Goal: Information Seeking & Learning: Learn about a topic

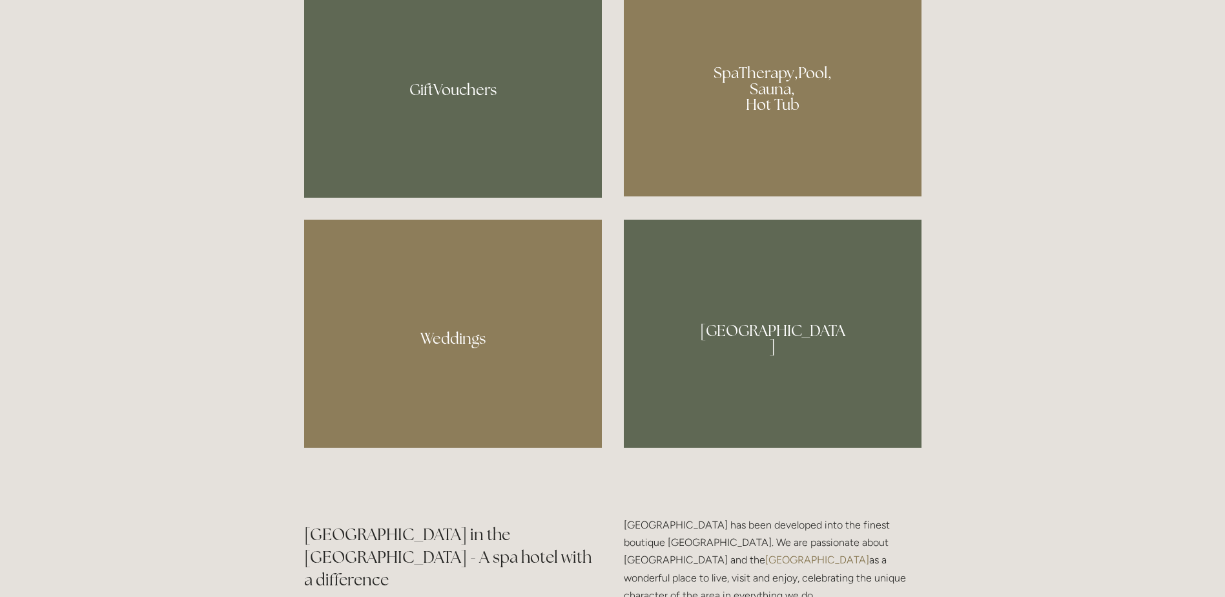
scroll to position [1163, 0]
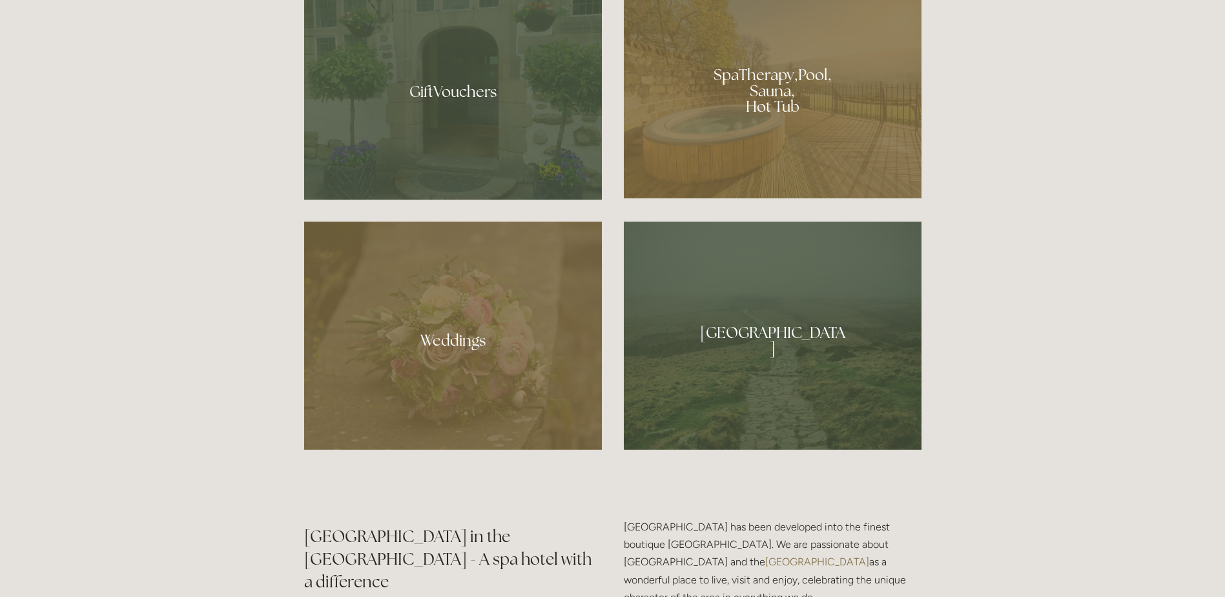
click at [457, 331] on div at bounding box center [453, 336] width 298 height 228
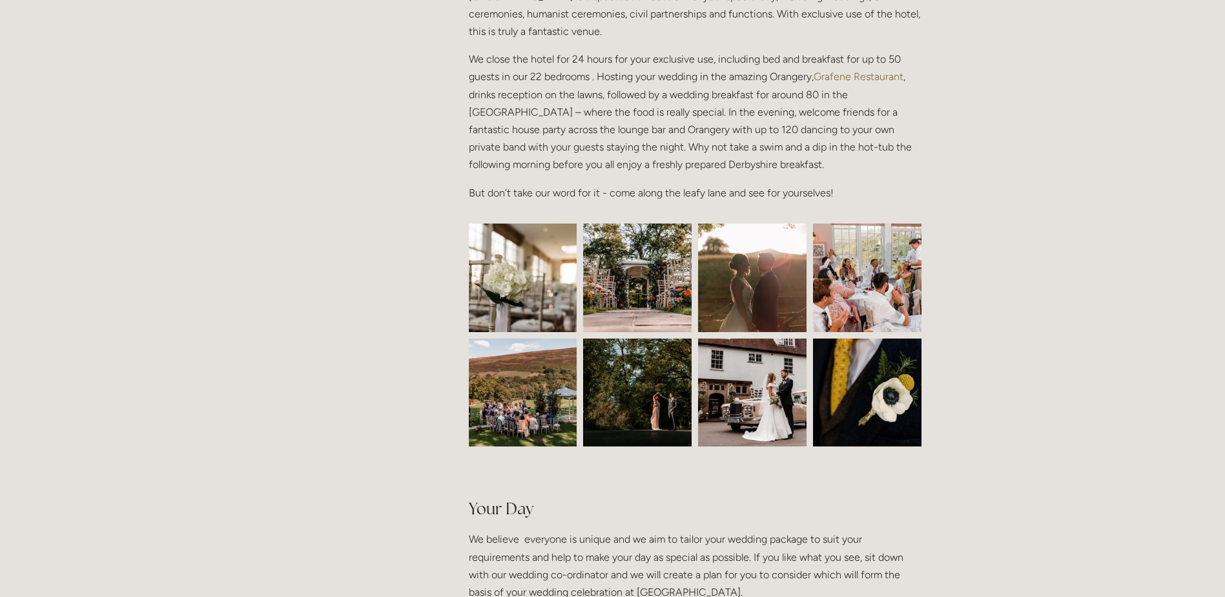
scroll to position [452, 0]
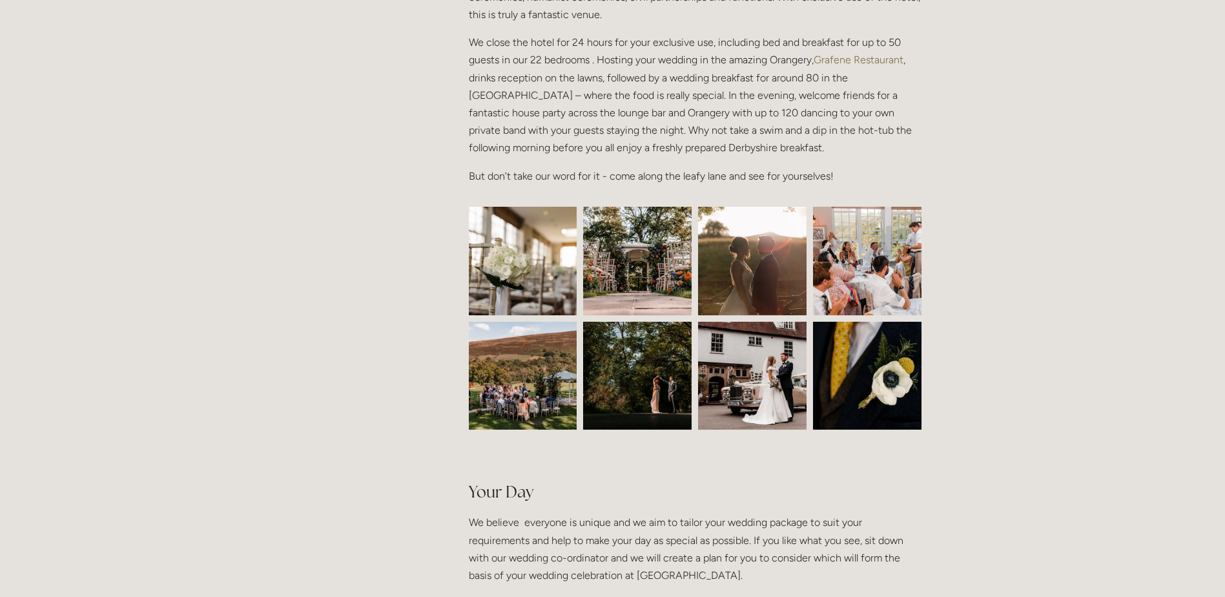
click at [511, 247] on img at bounding box center [523, 261] width 163 height 109
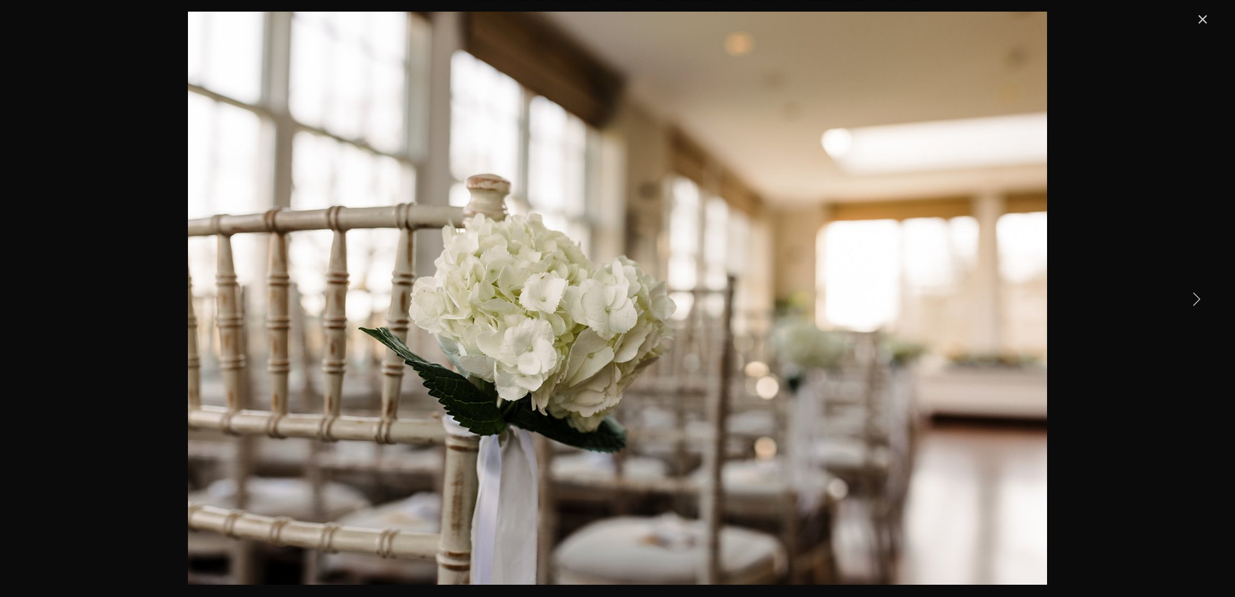
click at [1186, 295] on link "Next Item" at bounding box center [1196, 298] width 28 height 28
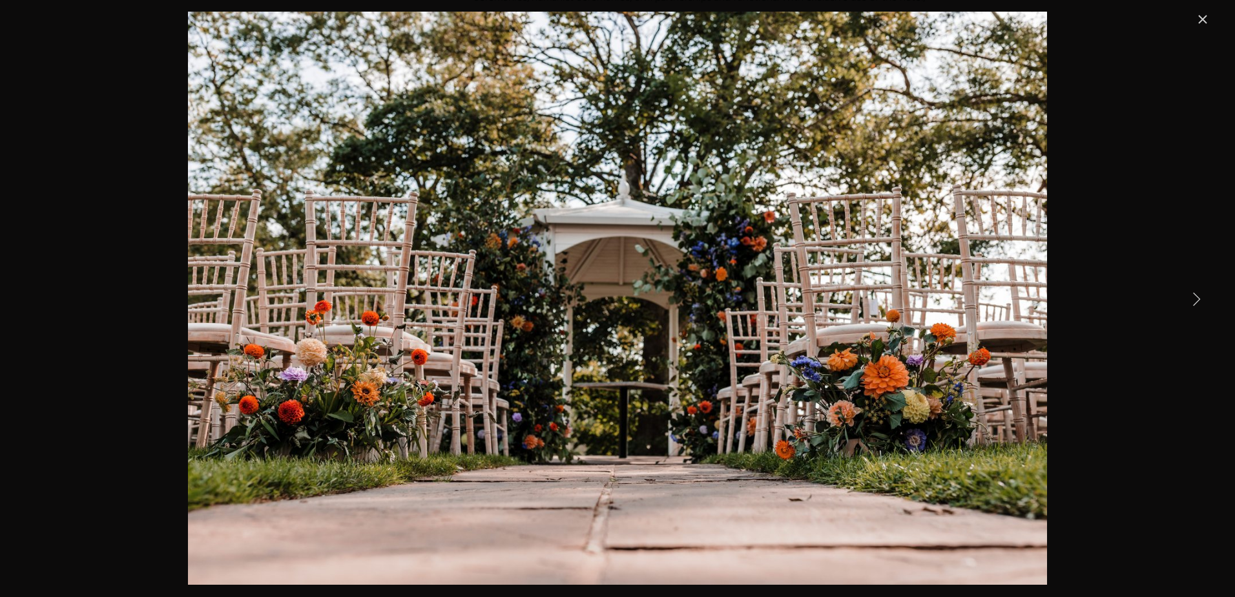
click at [1193, 296] on link "Next Item" at bounding box center [1196, 298] width 28 height 28
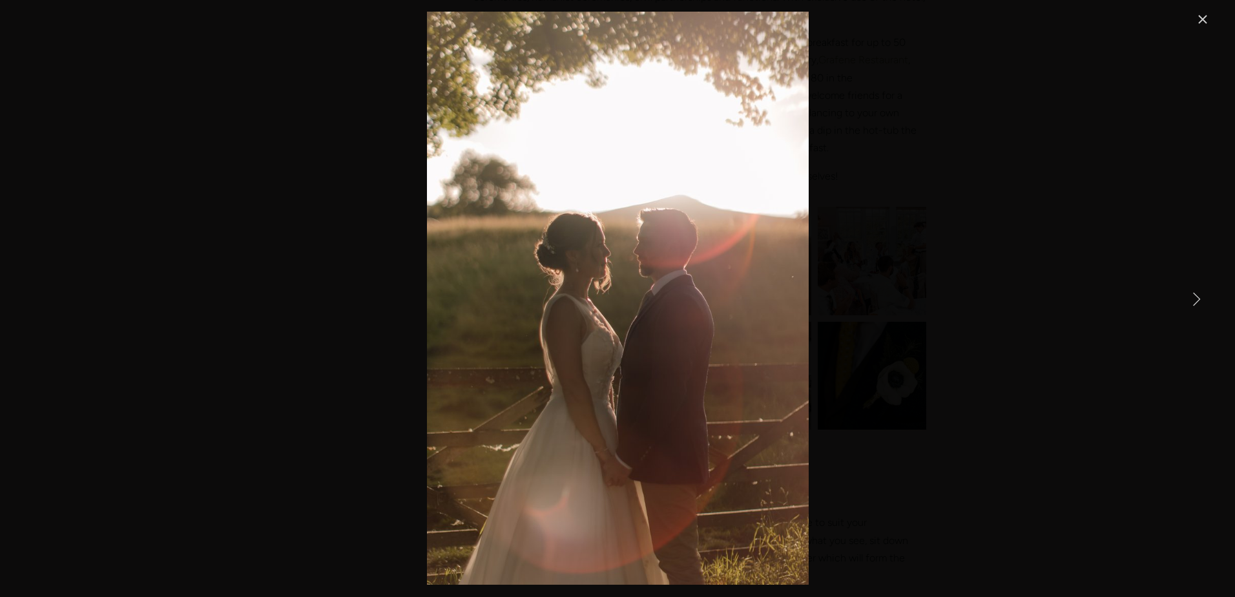
click at [1193, 296] on link "Next Item" at bounding box center [1196, 298] width 28 height 28
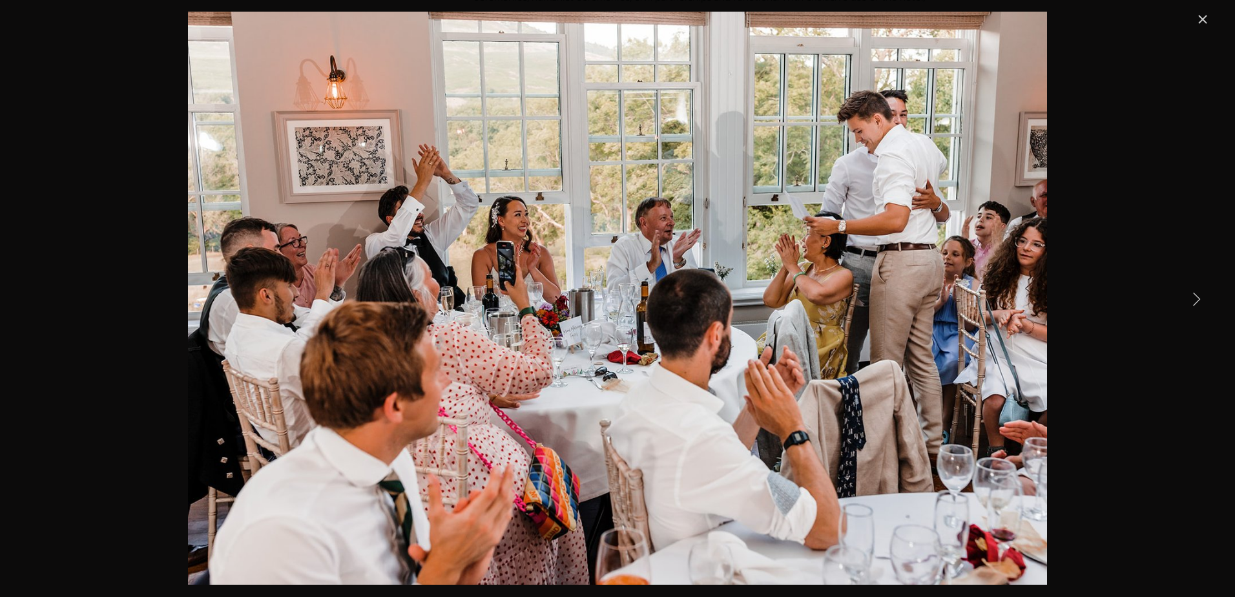
click at [1193, 296] on link "Next Item" at bounding box center [1196, 298] width 28 height 28
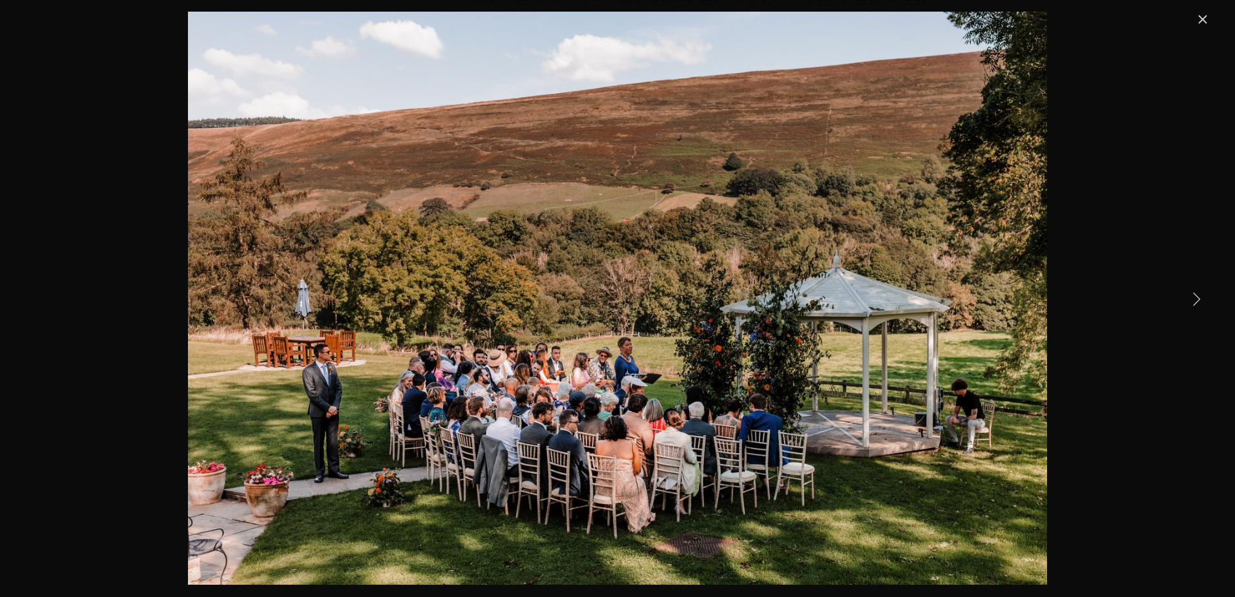
click at [1193, 296] on link "Next Item" at bounding box center [1196, 298] width 28 height 28
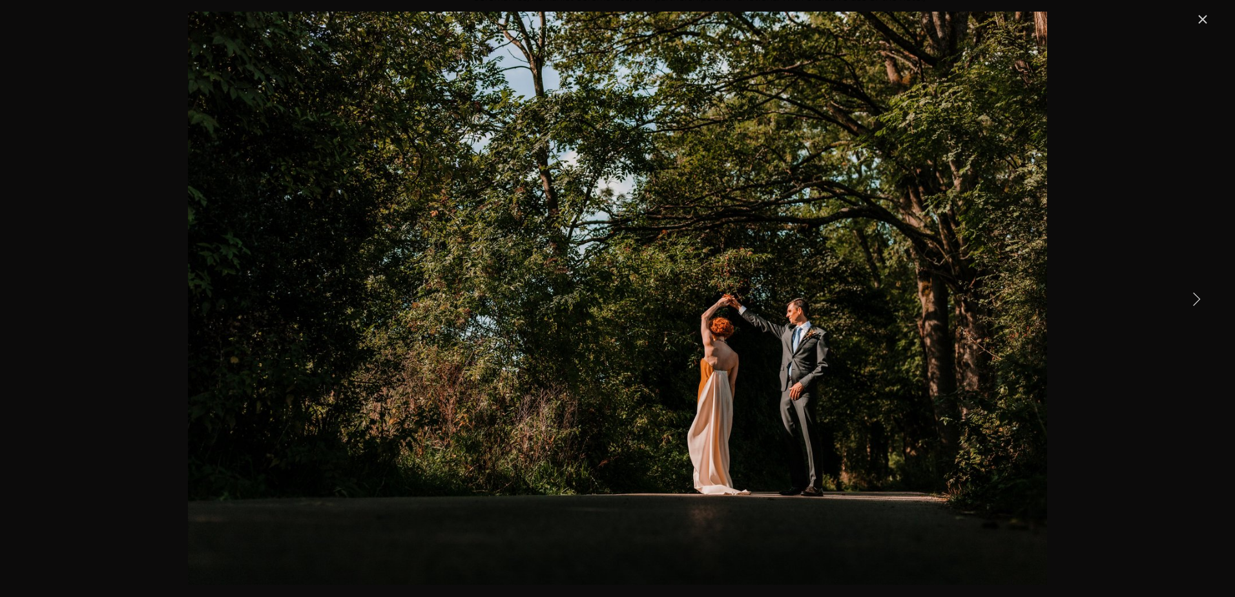
click at [1193, 296] on link "Next Item" at bounding box center [1196, 298] width 28 height 28
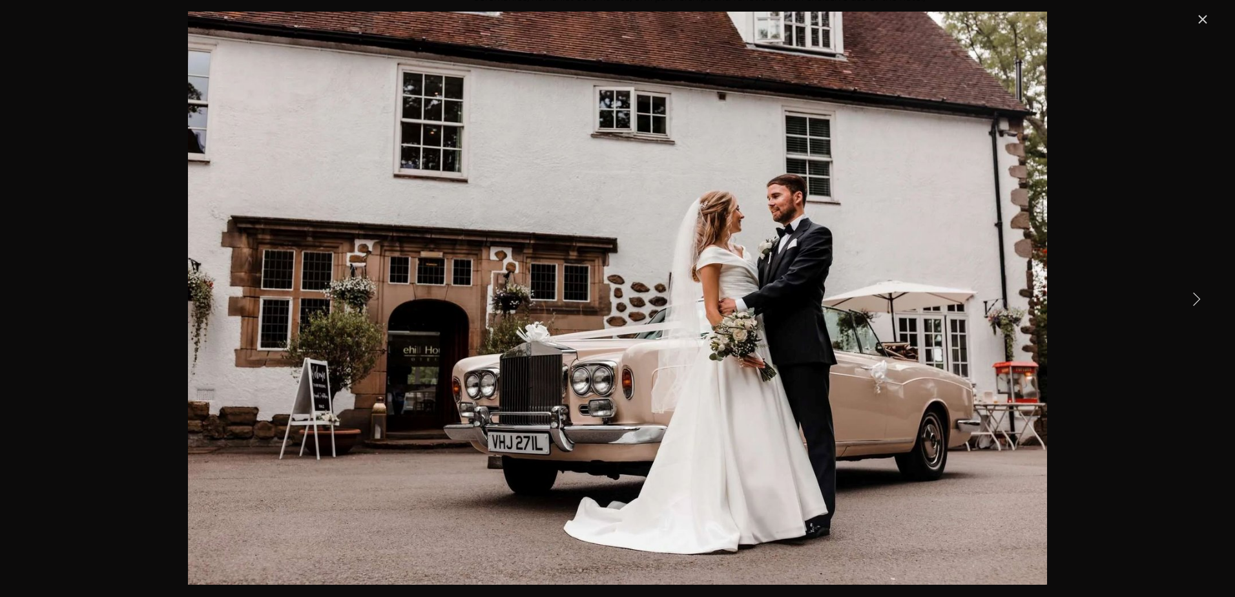
click at [1193, 296] on link "Next Item" at bounding box center [1196, 298] width 28 height 28
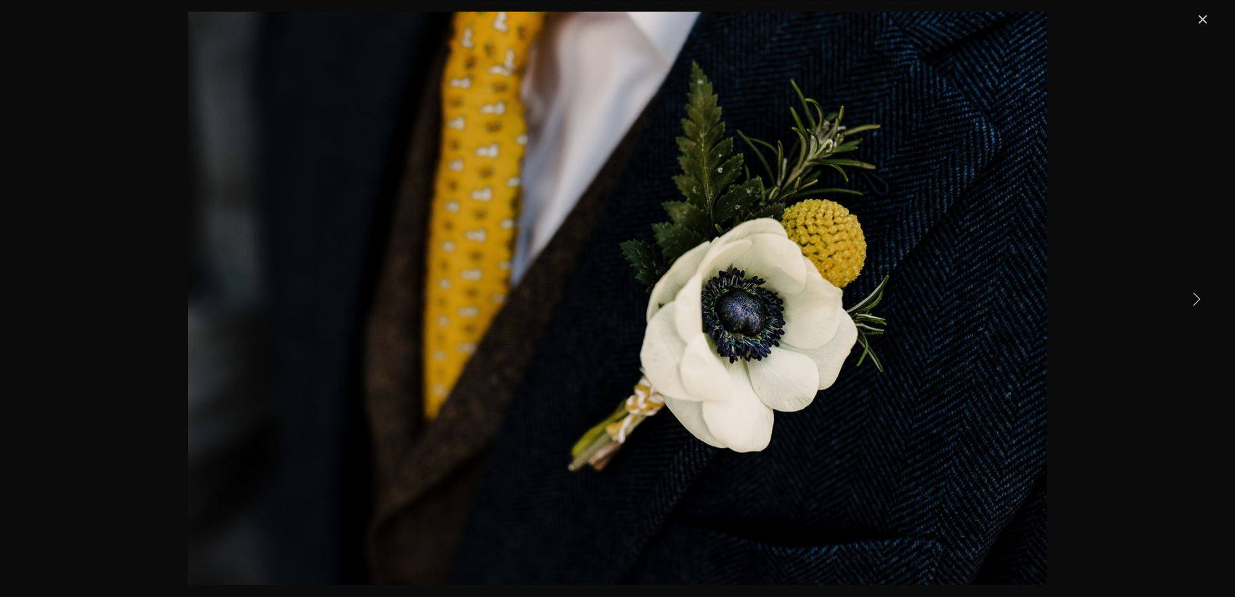
click at [1193, 296] on link "Next Item" at bounding box center [1196, 298] width 28 height 28
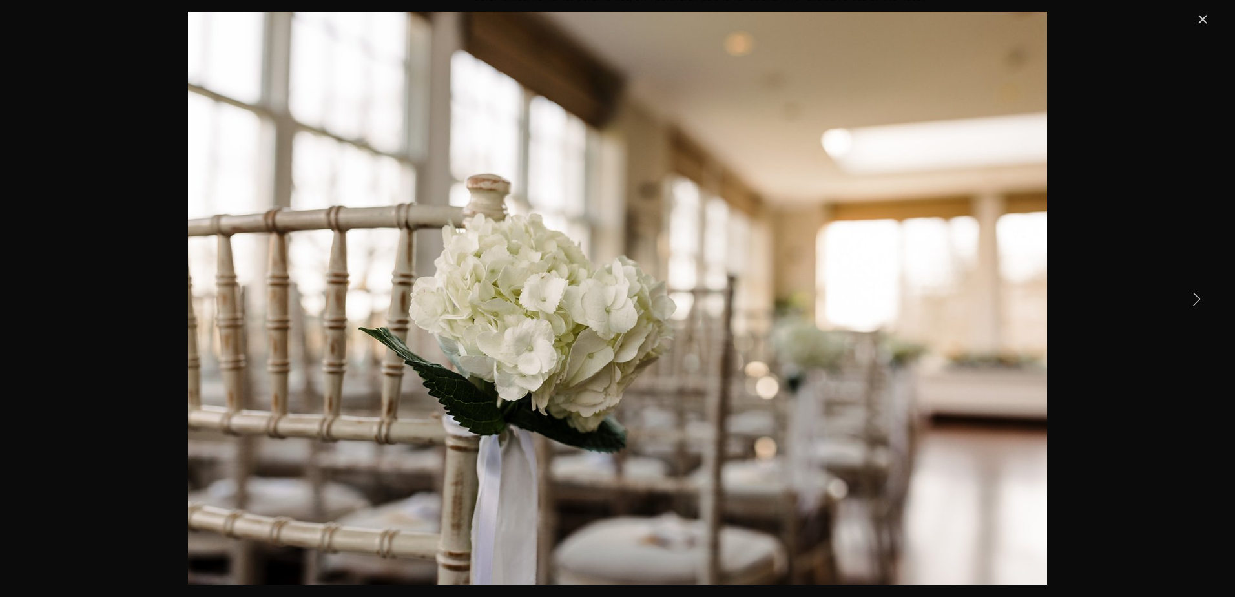
click at [1193, 296] on link "Next Item" at bounding box center [1196, 298] width 28 height 28
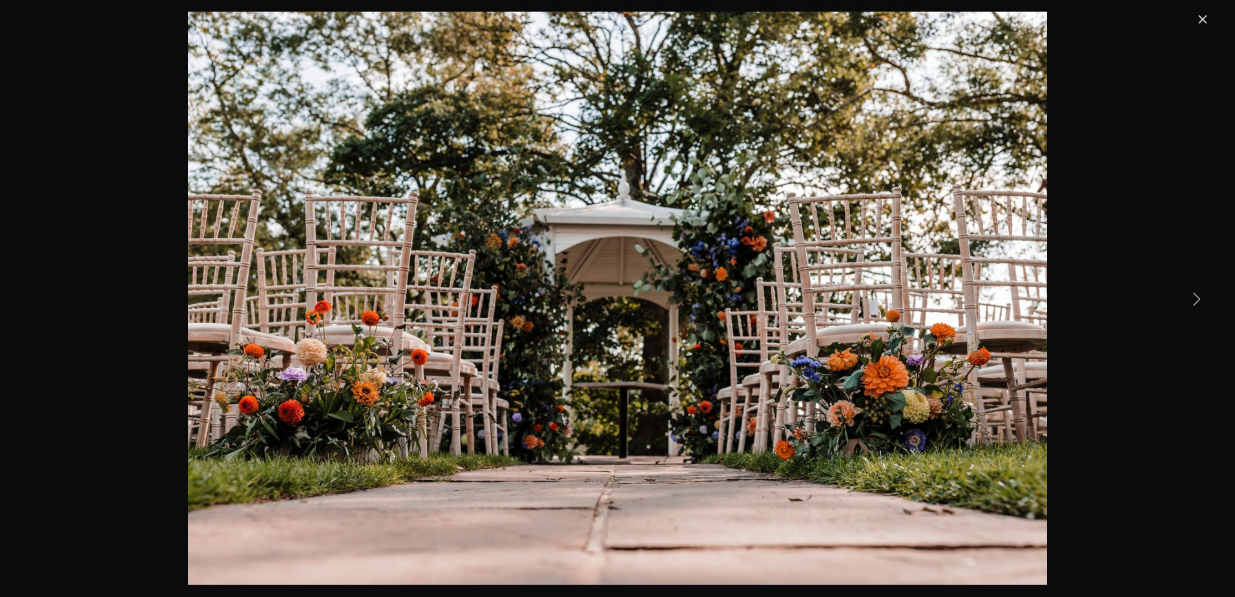
click at [1193, 296] on link "Next Item" at bounding box center [1196, 298] width 28 height 28
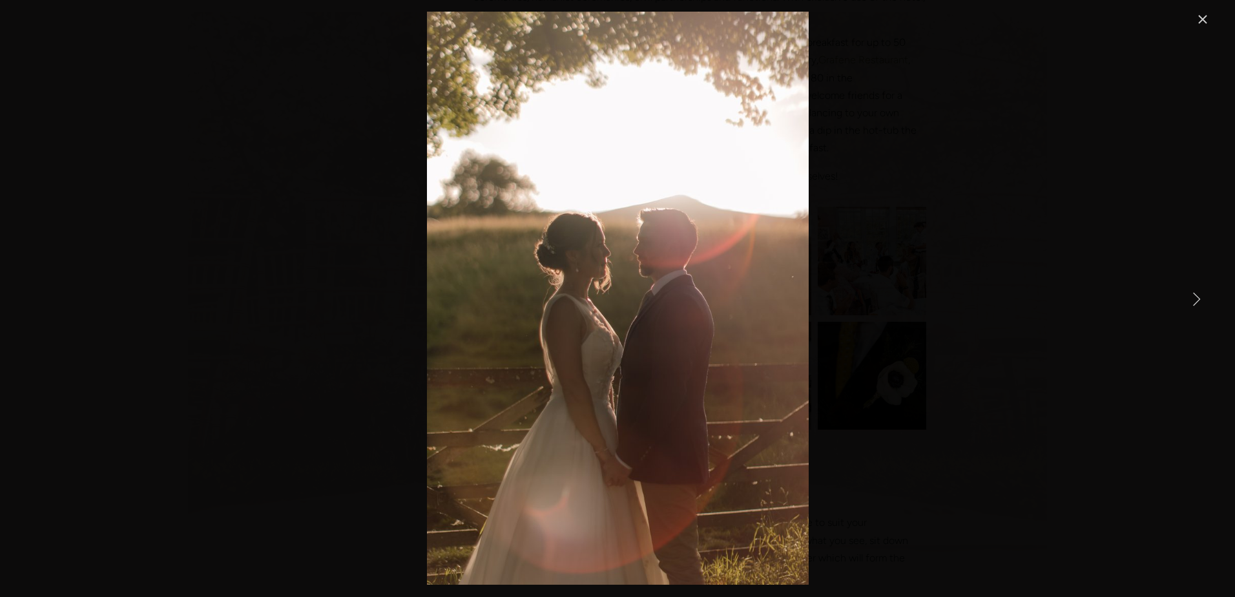
click at [1193, 296] on link "Next Item" at bounding box center [1196, 298] width 28 height 28
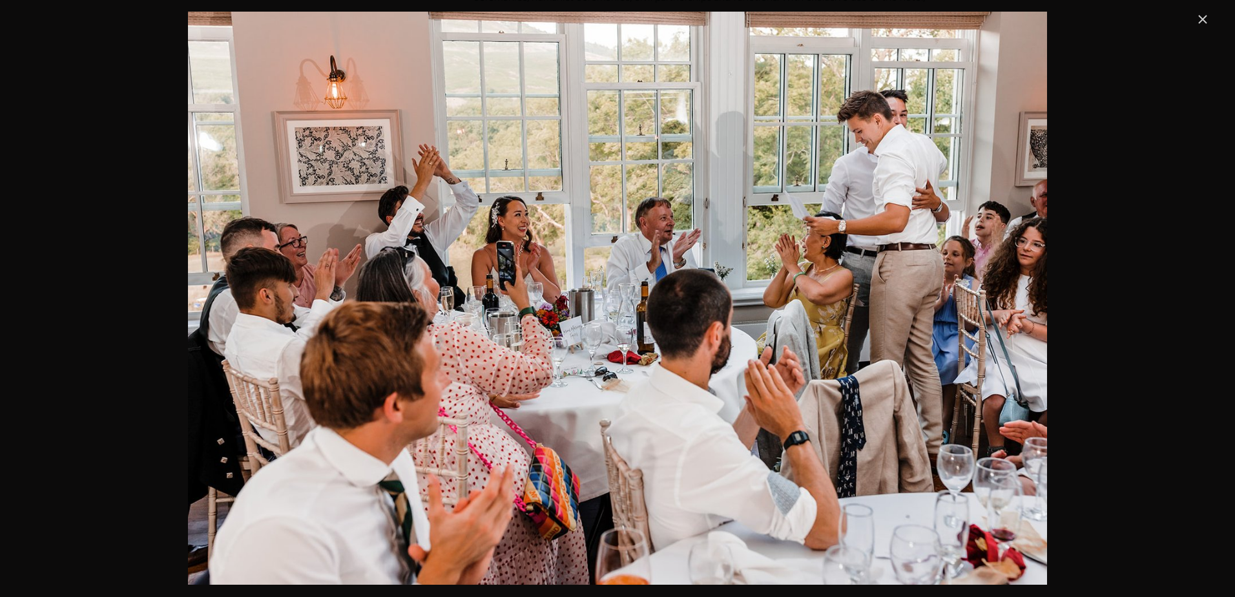
click at [1209, 16] on link "Close" at bounding box center [1203, 20] width 16 height 16
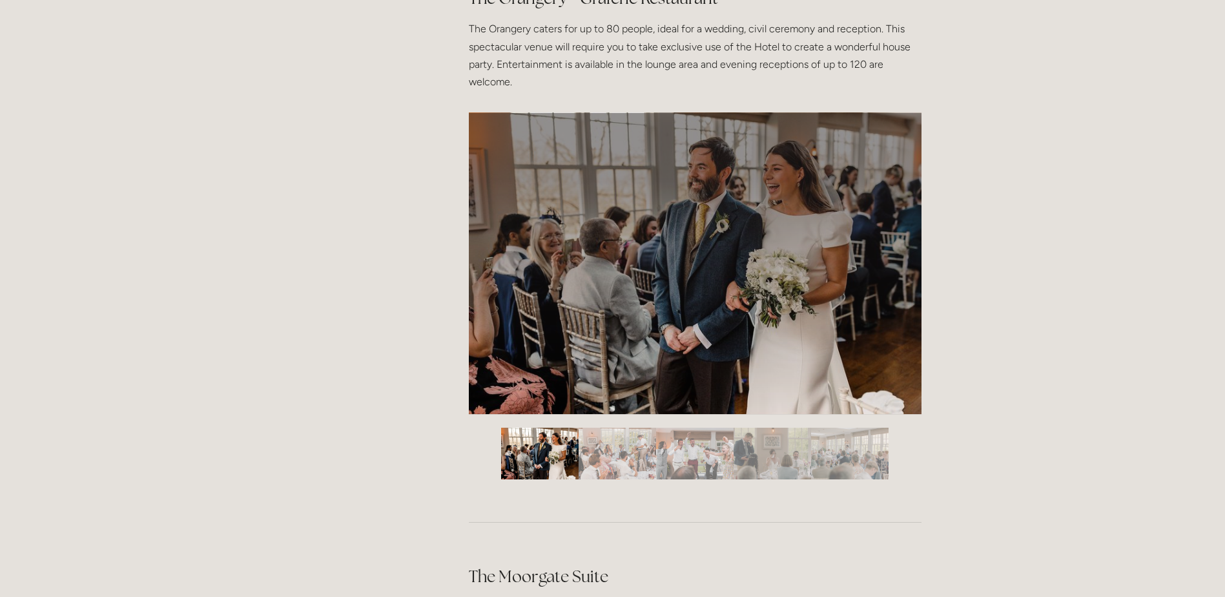
scroll to position [2067, 0]
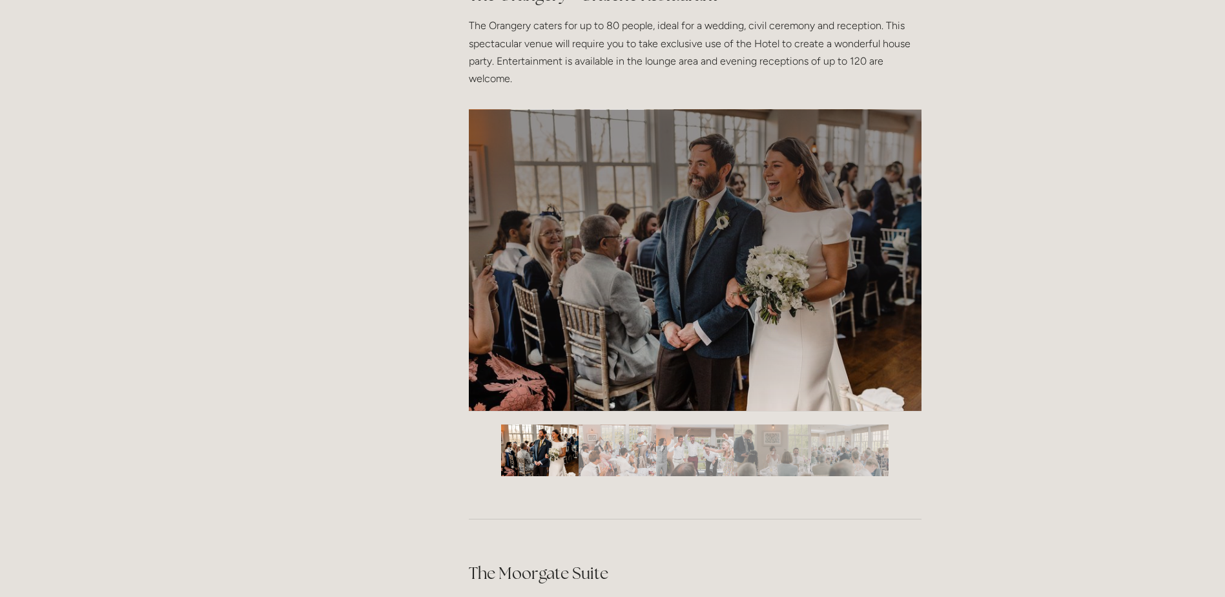
click at [728, 417] on div at bounding box center [695, 417] width 453 height 0
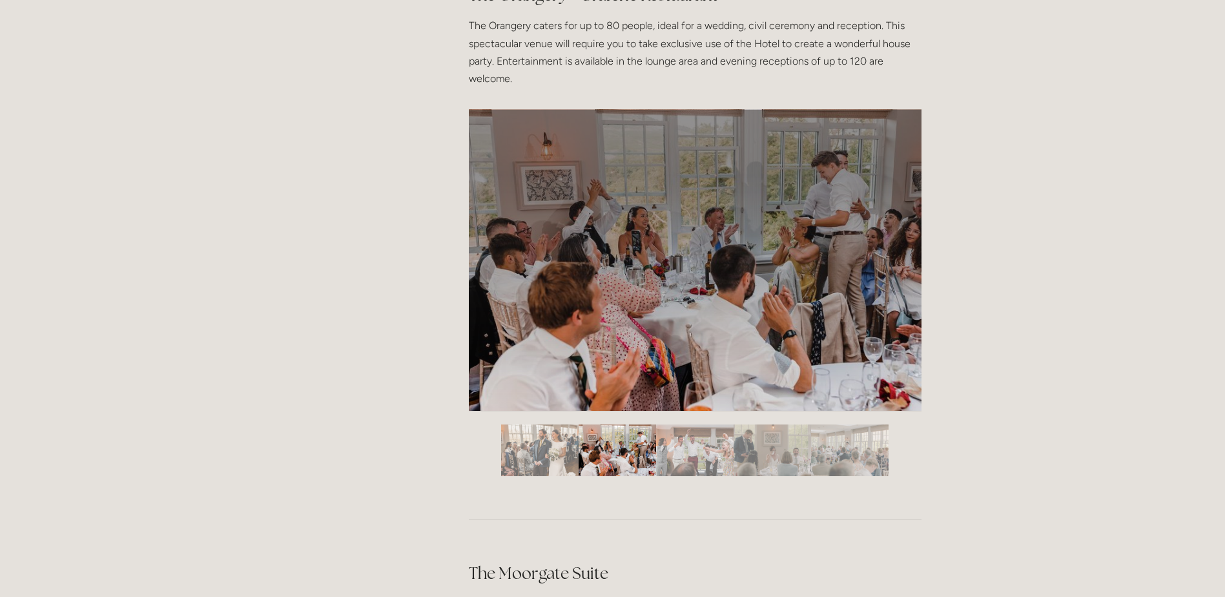
click at [676, 436] on img "Slide 3" at bounding box center [695, 450] width 78 height 52
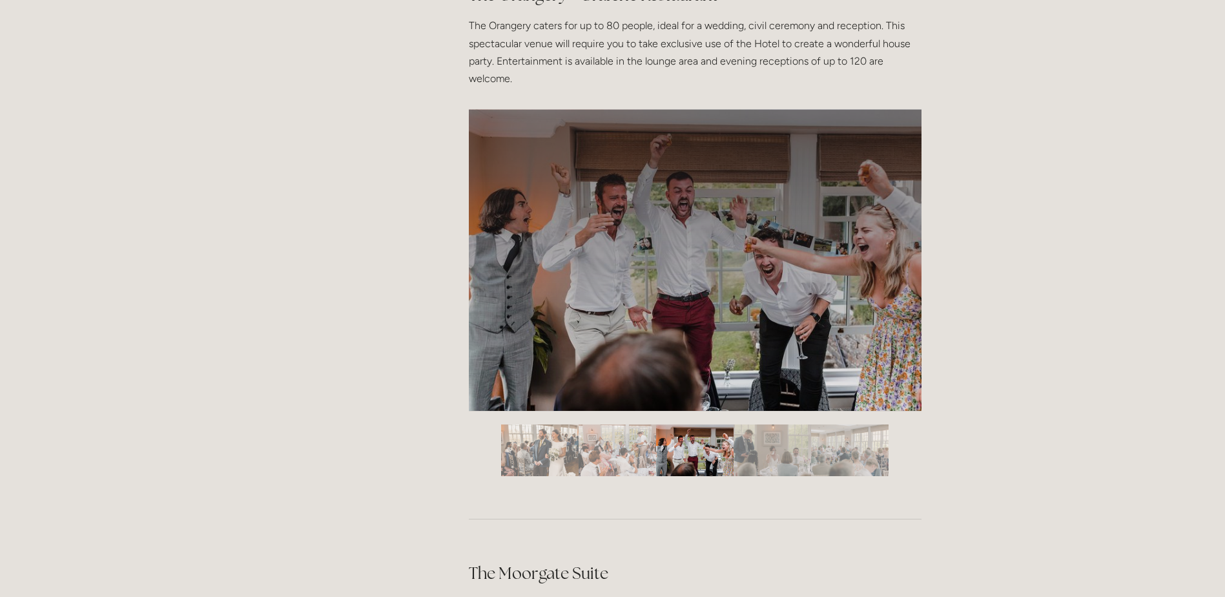
click at [789, 444] on img "Slide 4" at bounding box center [773, 450] width 78 height 52
click at [825, 447] on img "Slide 5" at bounding box center [850, 450] width 78 height 52
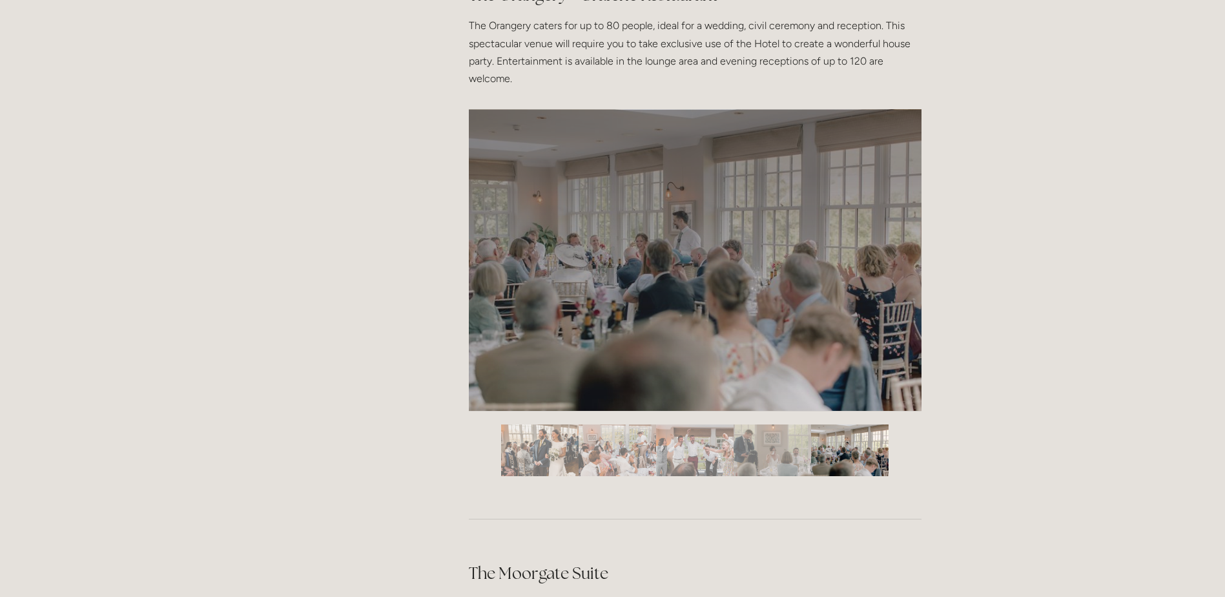
click at [774, 450] on img "Slide 4" at bounding box center [773, 450] width 78 height 52
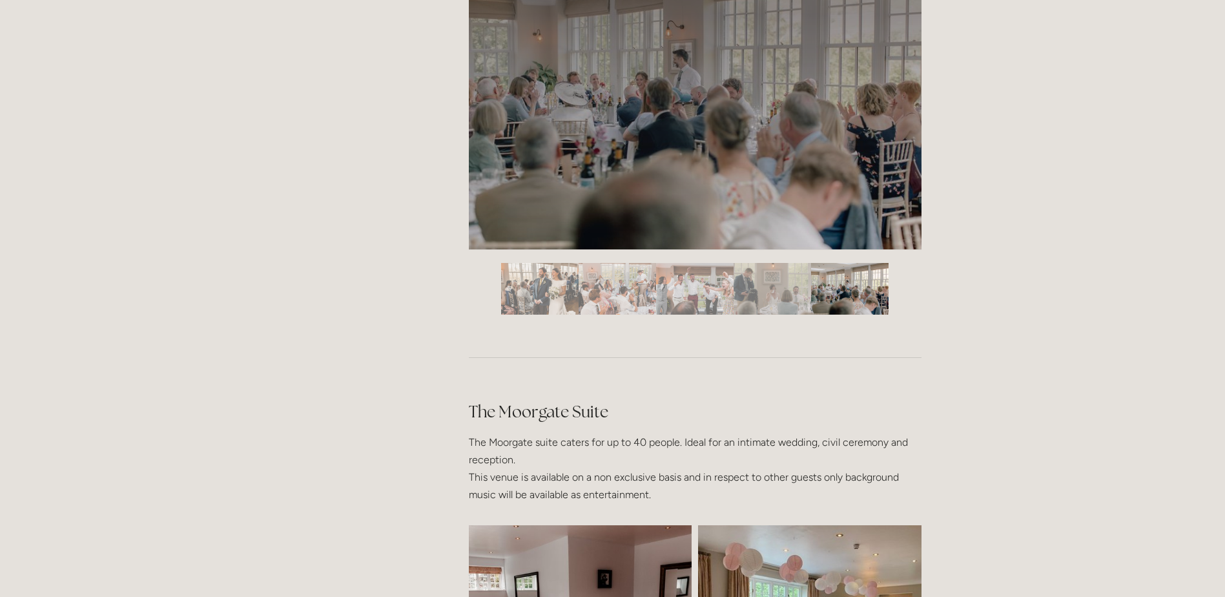
scroll to position [2455, 0]
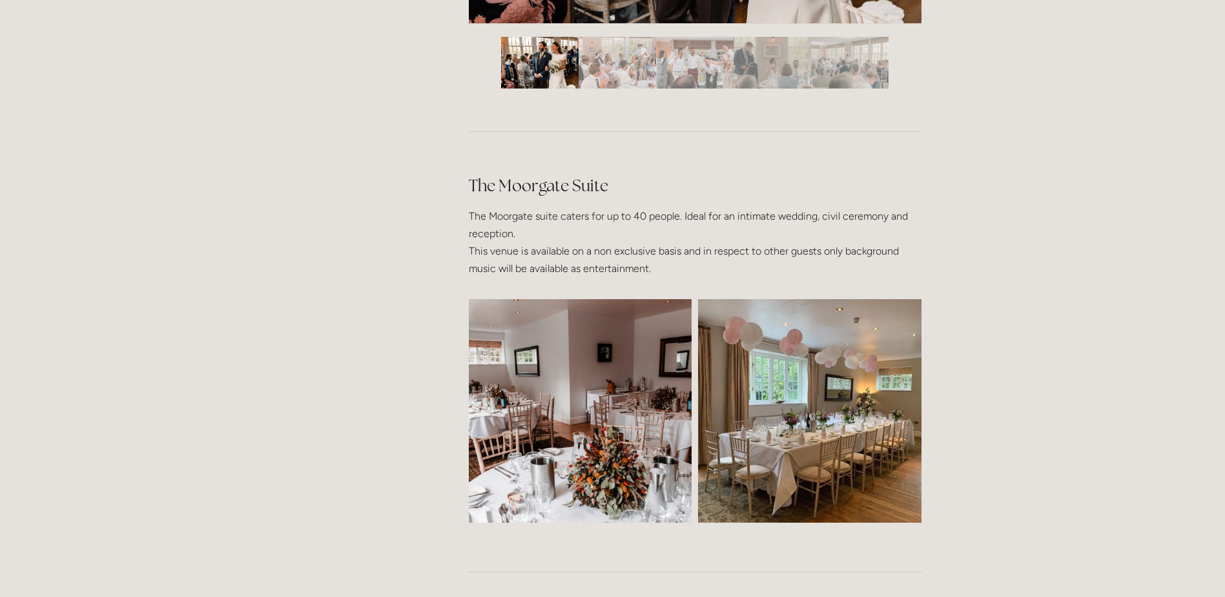
click at [592, 394] on img at bounding box center [580, 411] width 335 height 224
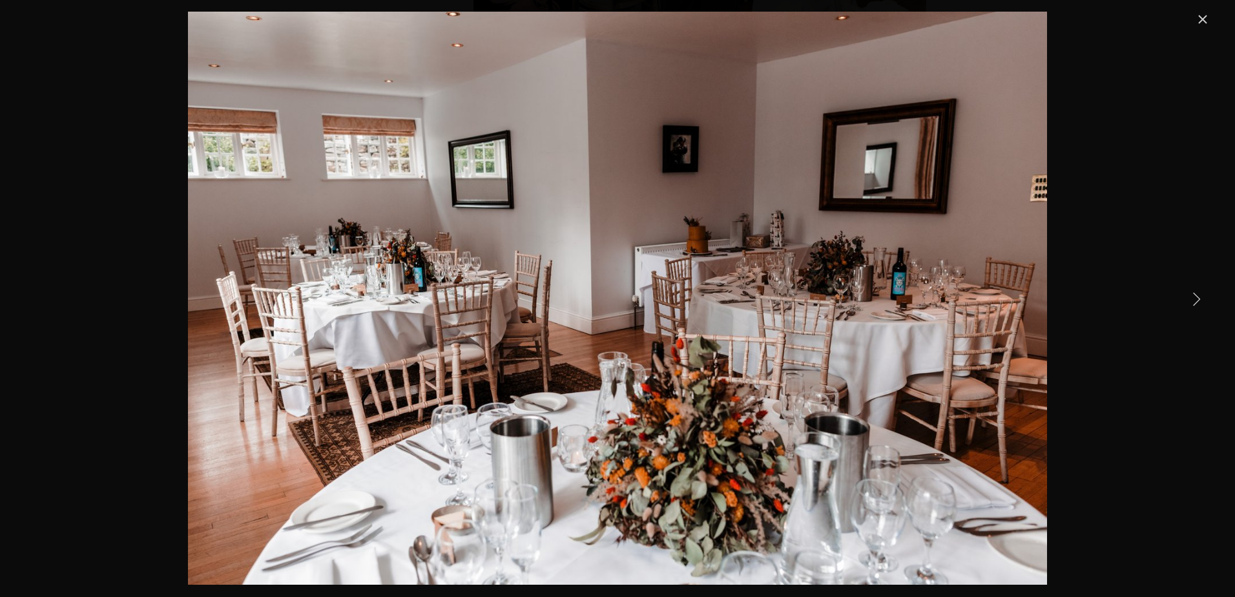
click at [1191, 299] on link "Next Item" at bounding box center [1196, 298] width 28 height 28
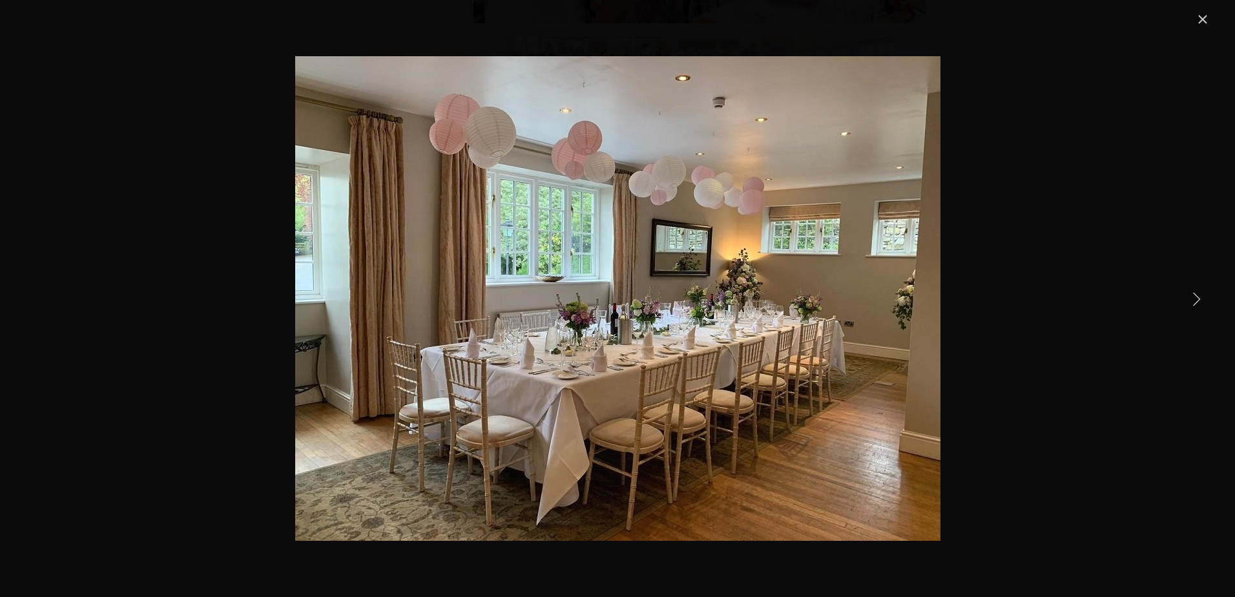
click at [1107, 192] on div "Gallery" at bounding box center [618, 298] width 1186 height 573
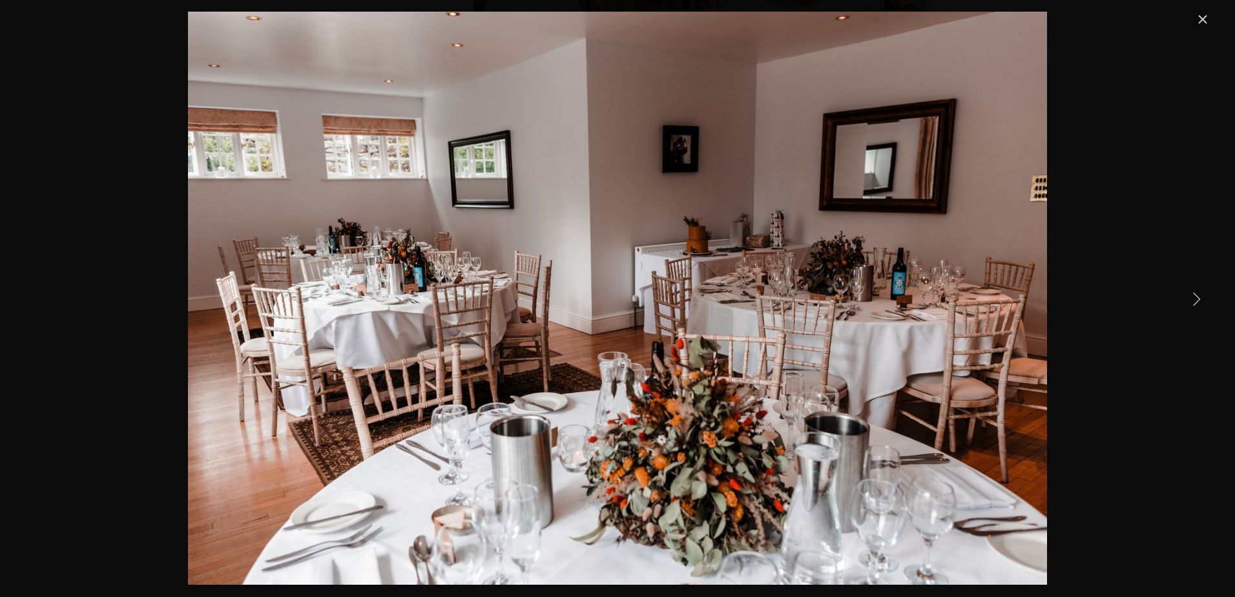
click at [1196, 292] on link "Next Item" at bounding box center [1196, 298] width 28 height 28
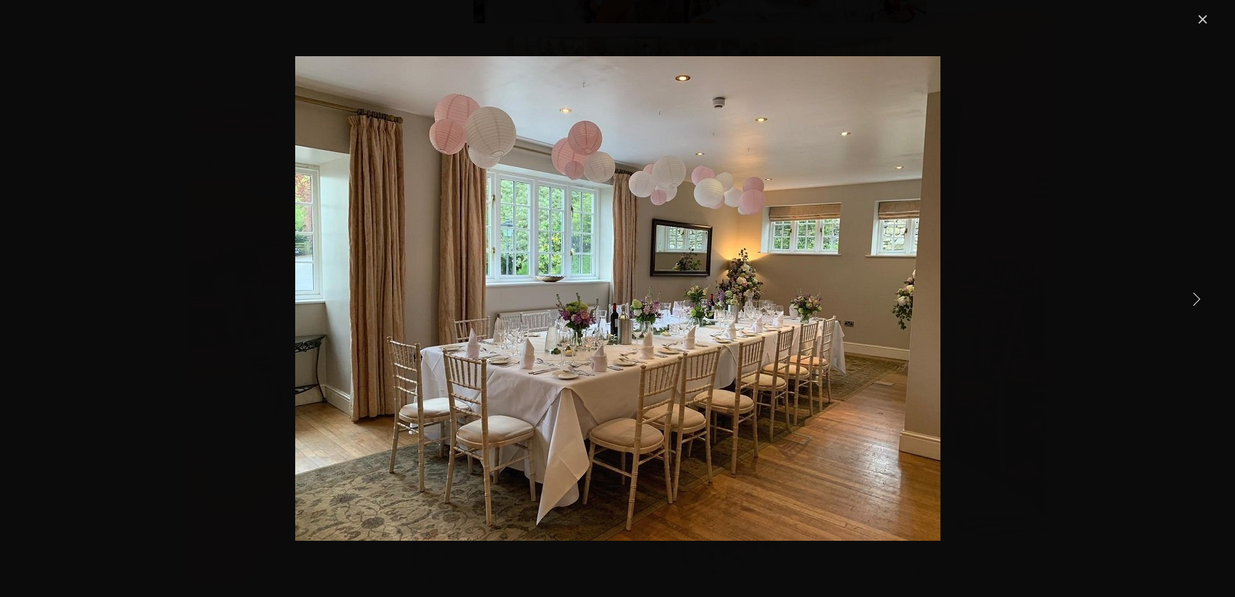
click at [1133, 172] on div "Gallery" at bounding box center [618, 298] width 1186 height 573
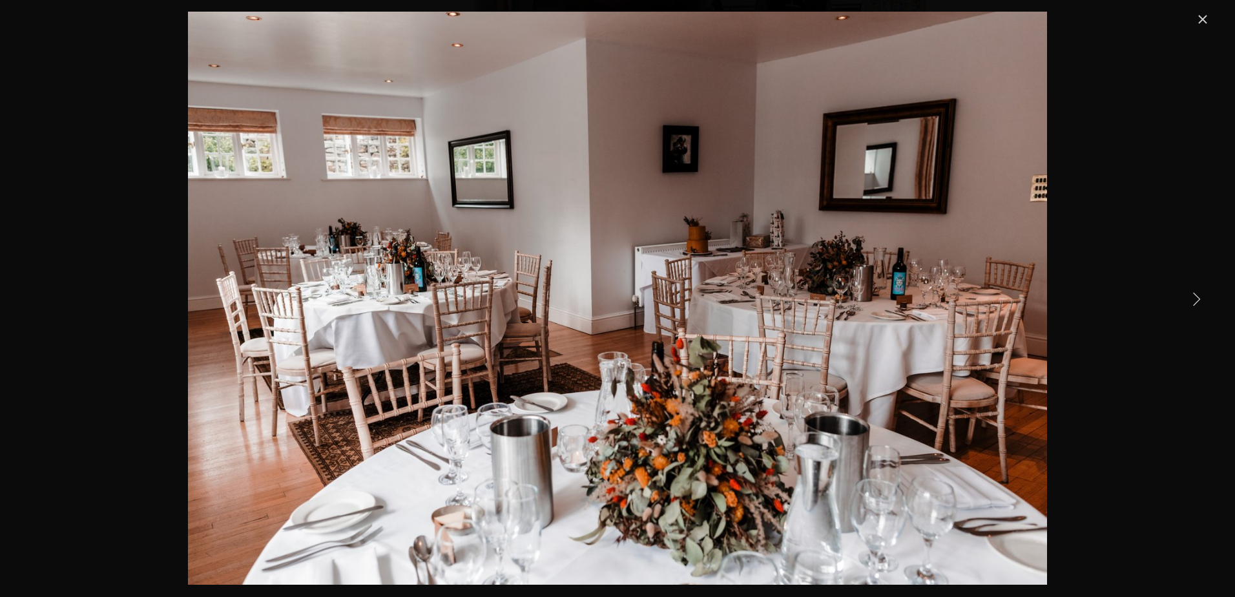
click at [1186, 296] on link "Next Item" at bounding box center [1196, 298] width 28 height 28
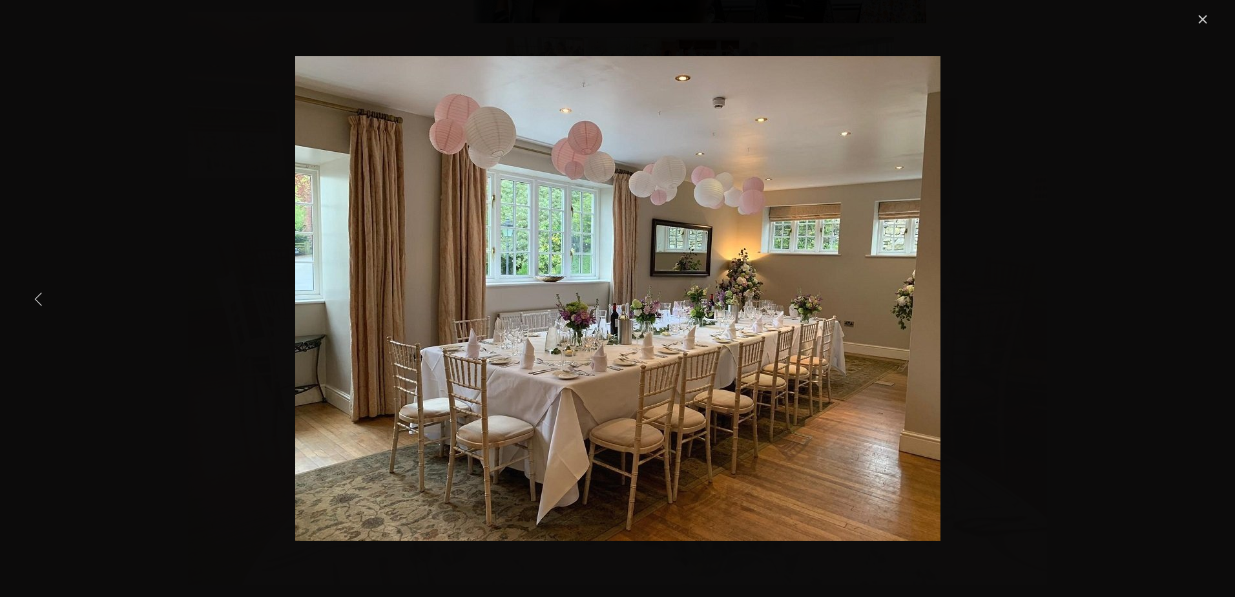
click at [93, 52] on div "Gallery" at bounding box center [618, 298] width 1186 height 573
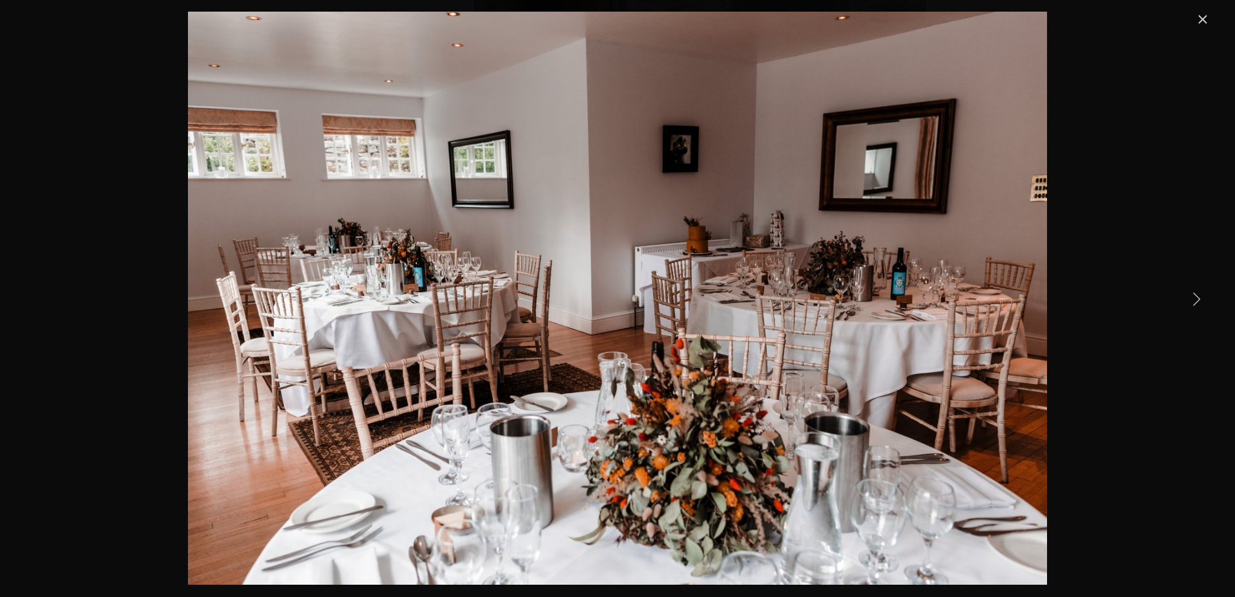
click at [1196, 20] on link "Close" at bounding box center [1203, 20] width 16 height 16
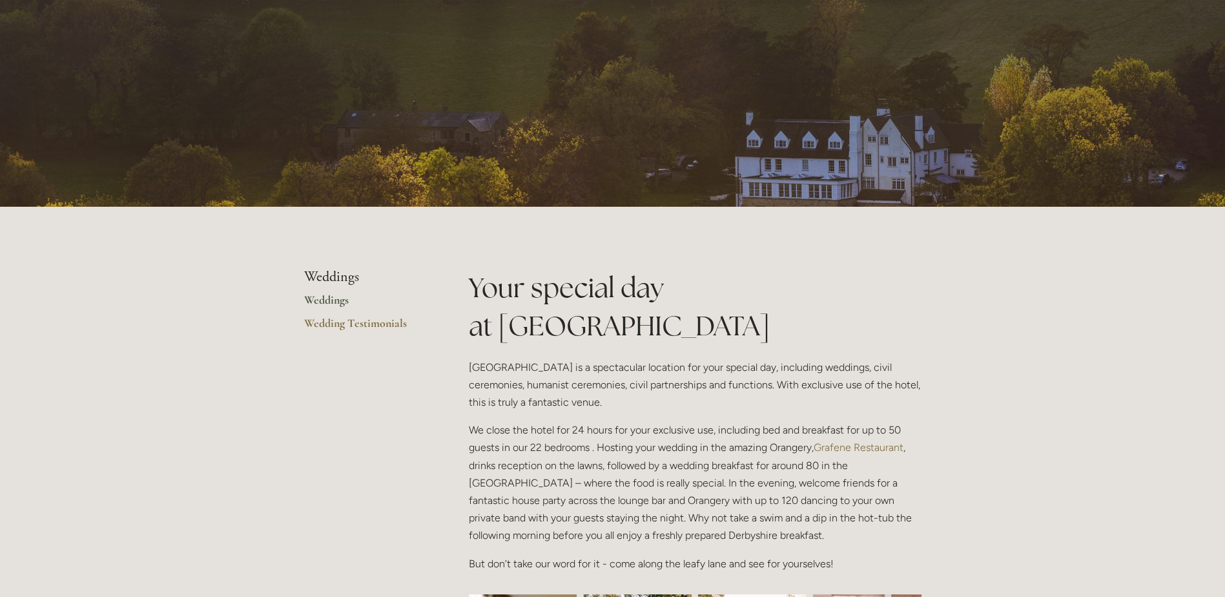
scroll to position [0, 0]
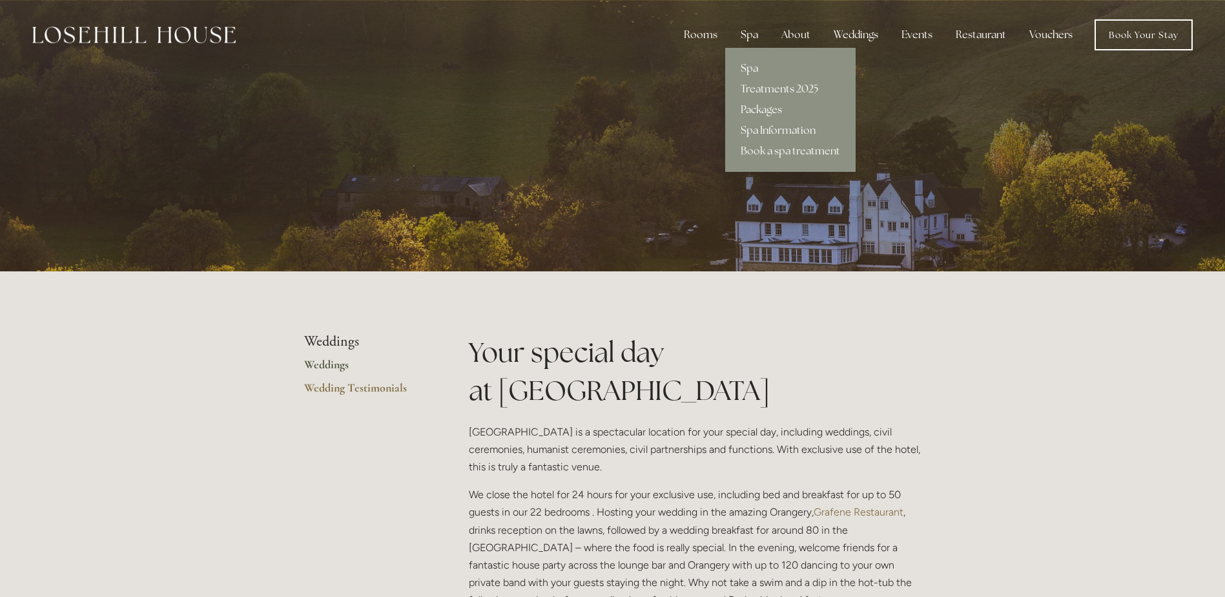
click at [747, 38] on div "Spa" at bounding box center [750, 35] width 38 height 26
